Goal: Task Accomplishment & Management: Manage account settings

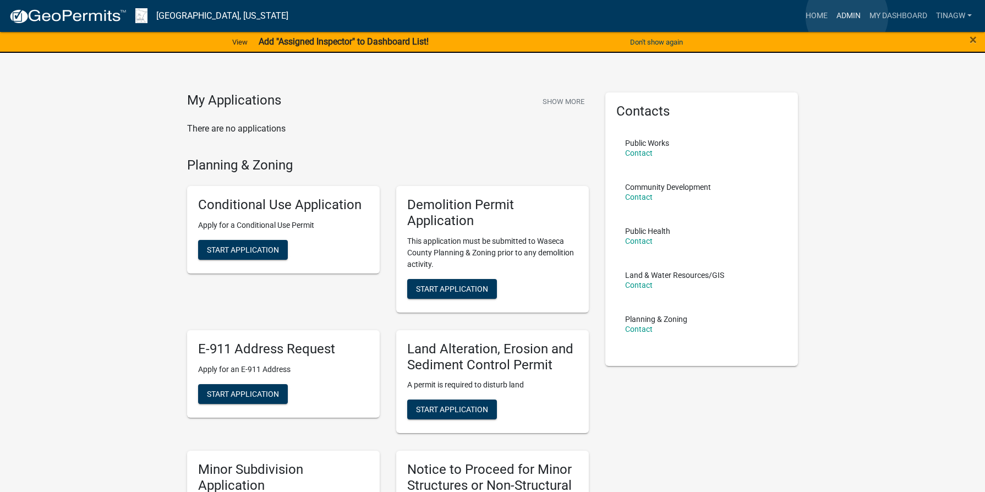
click at [847, 16] on link "Admin" at bounding box center [848, 16] width 33 height 21
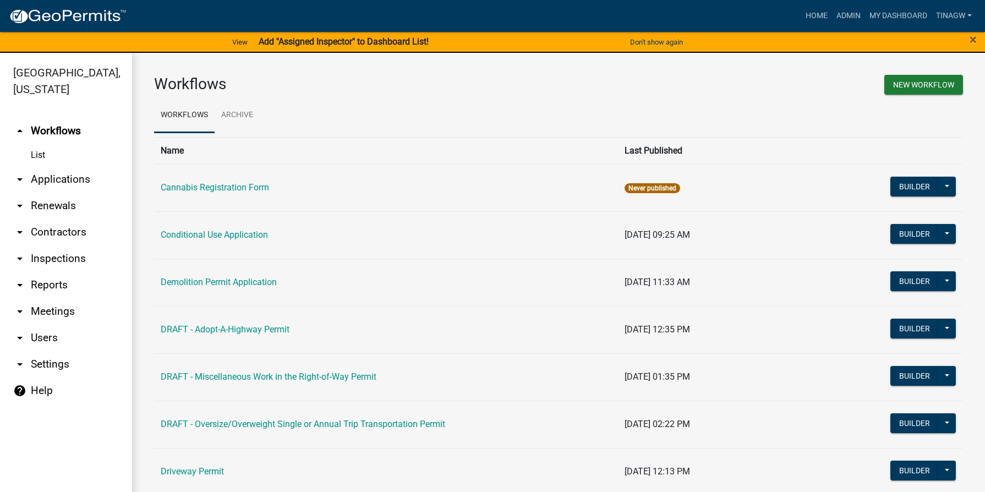
click at [39, 156] on link "List" at bounding box center [66, 155] width 132 height 22
click at [46, 185] on link "arrow_drop_down Applications" at bounding box center [66, 179] width 132 height 26
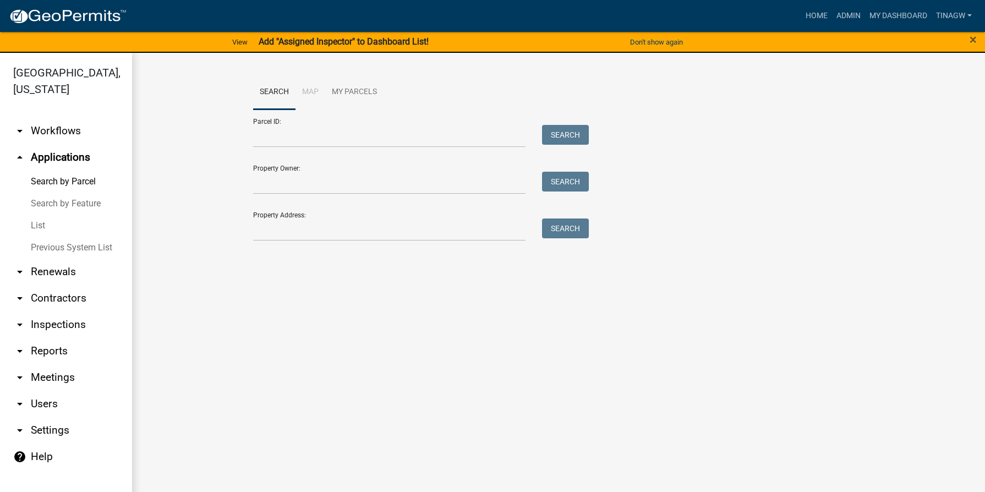
click at [32, 223] on link "List" at bounding box center [66, 226] width 132 height 22
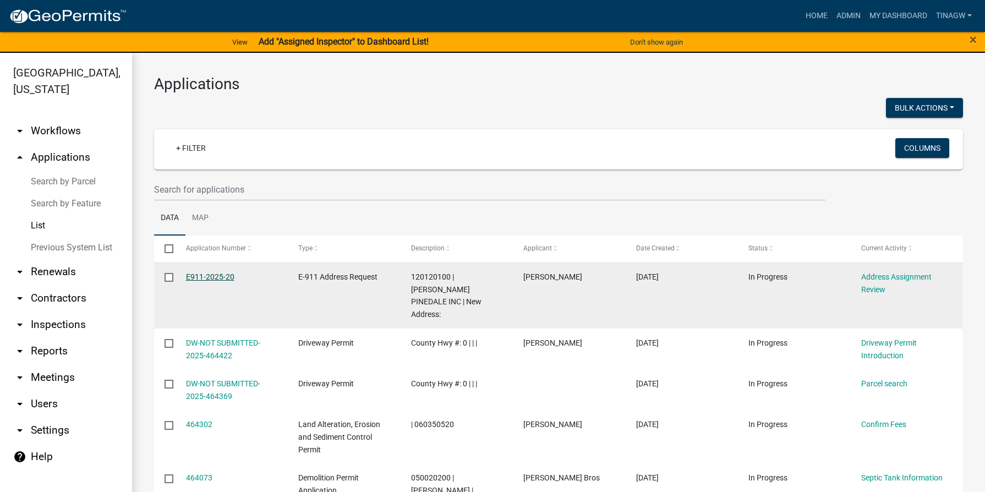
click at [215, 274] on link "E911-2025-20" at bounding box center [210, 276] width 48 height 9
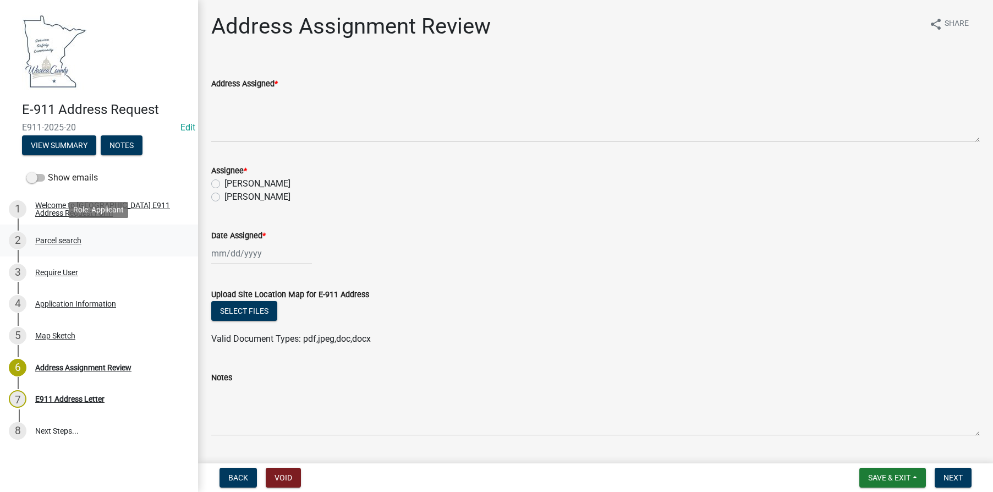
click at [52, 237] on div "Parcel search" at bounding box center [58, 241] width 46 height 8
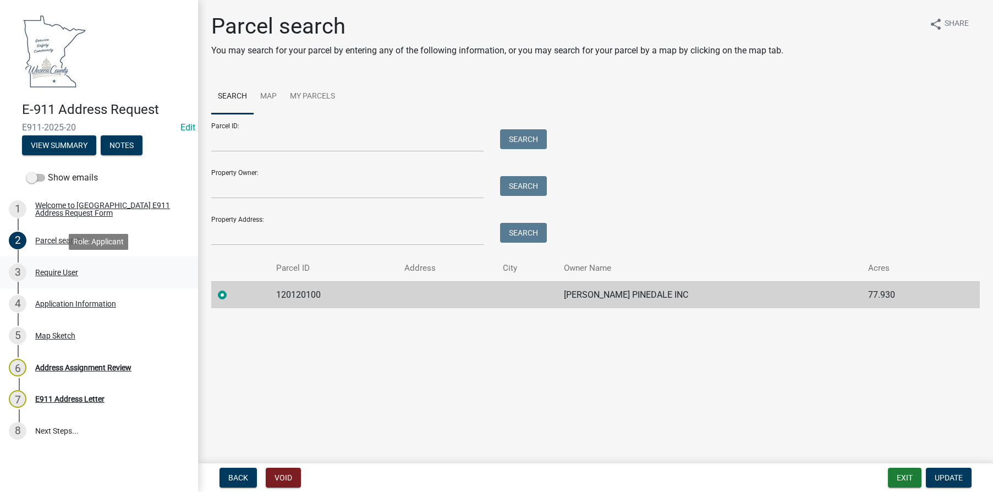
click at [52, 271] on div "Require User" at bounding box center [56, 273] width 43 height 8
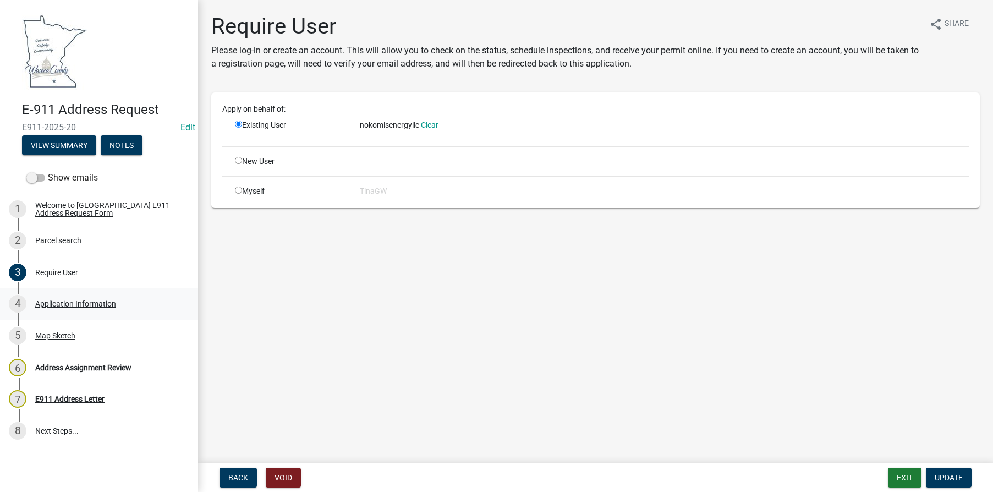
click at [61, 300] on div "Application Information" at bounding box center [75, 304] width 81 height 8
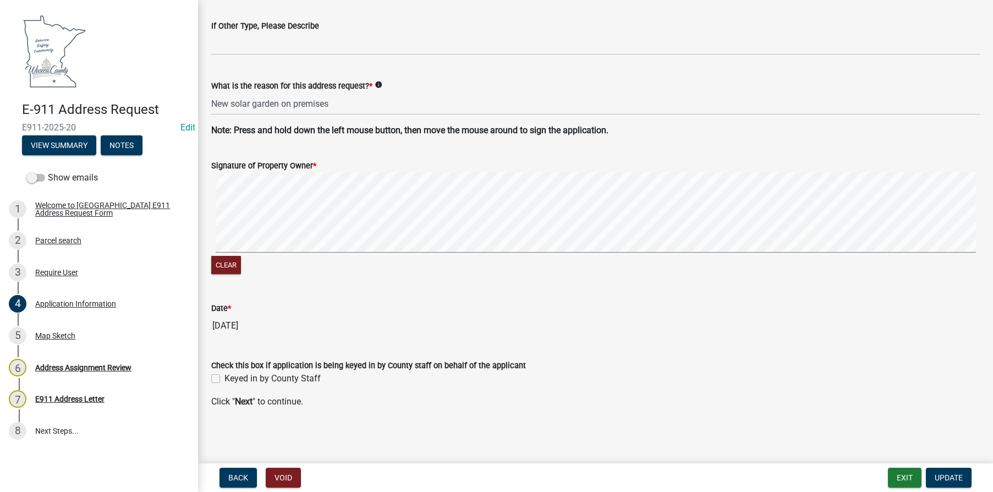
scroll to position [724, 0]
click at [57, 335] on div "Map Sketch" at bounding box center [55, 336] width 40 height 8
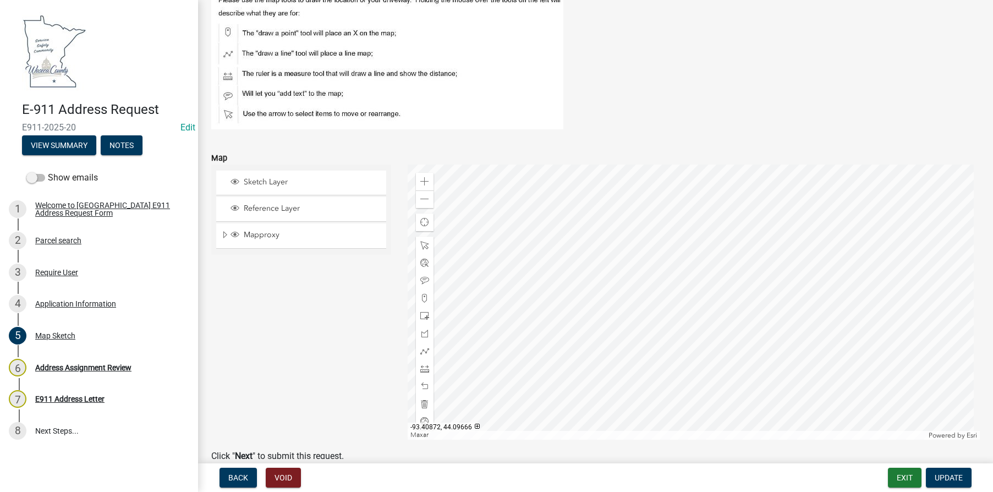
scroll to position [110, 0]
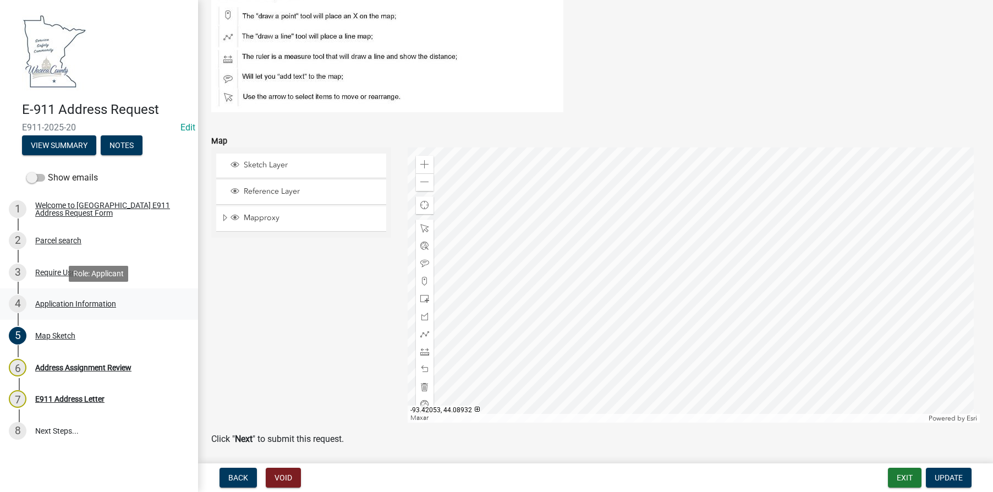
click at [61, 302] on div "Application Information" at bounding box center [75, 304] width 81 height 8
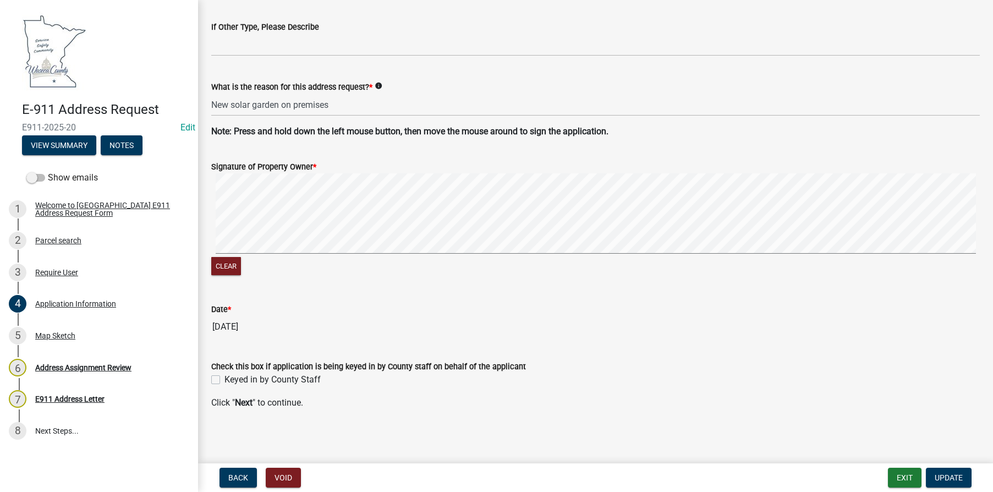
scroll to position [724, 0]
